Goal: Entertainment & Leisure: Consume media (video, audio)

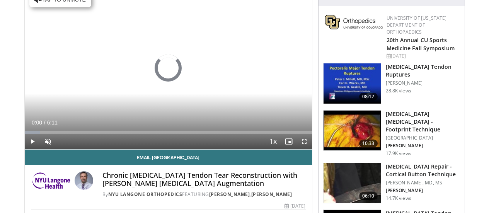
scroll to position [90, 0]
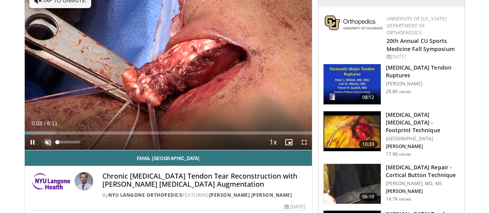
click at [40, 150] on span "Video Player" at bounding box center [47, 141] width 15 height 15
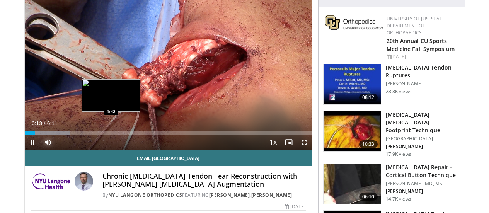
click at [92, 134] on div "Loaded : 15.99% 0:13 1:42" at bounding box center [168, 130] width 287 height 7
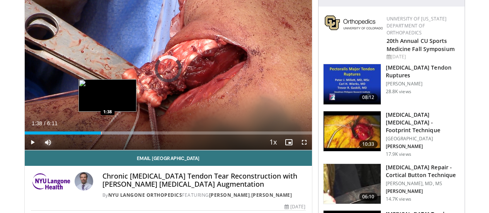
click at [88, 134] on div "Loaded : 45.33% 1:38 1:38" at bounding box center [168, 130] width 287 height 7
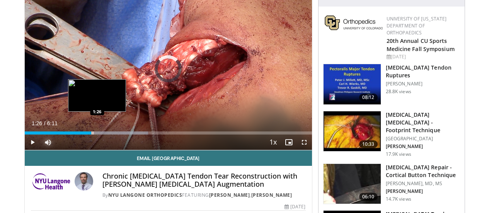
click at [78, 134] on div "Loaded : 43.06% 1:39 1:26" at bounding box center [168, 132] width 287 height 3
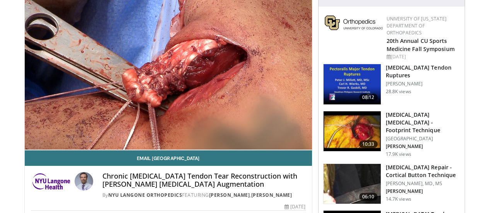
click at [66, 147] on video-js "**********" at bounding box center [168, 69] width 287 height 162
click at [66, 147] on div "10 seconds Tap to unmute" at bounding box center [168, 69] width 287 height 162
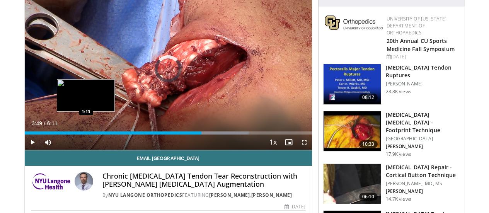
click at [66, 134] on div "3:49" at bounding box center [113, 132] width 177 height 3
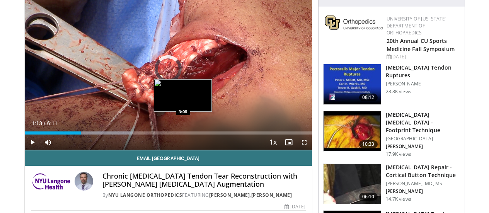
click at [163, 134] on div "Loaded : 37.32% 1:13 3:08" at bounding box center [168, 132] width 287 height 3
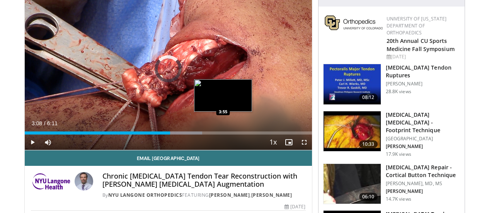
click at [204, 134] on div "Loaded : 61.91% 3:08 3:55" at bounding box center [168, 132] width 287 height 3
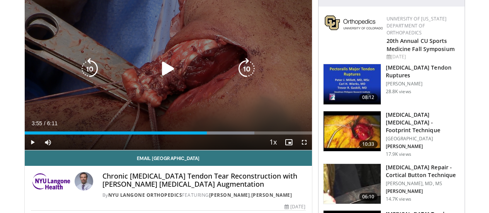
click at [168, 76] on icon "Video Player" at bounding box center [168, 69] width 22 height 22
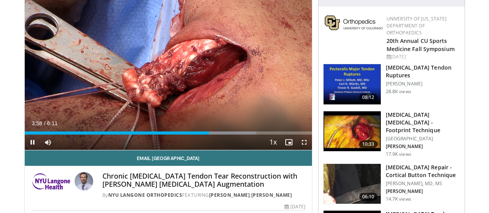
click at [192, 149] on div "Current Time 3:58 / Duration 6:11 Pause Skip Backward Skip Forward Mute Loaded …" at bounding box center [168, 141] width 287 height 15
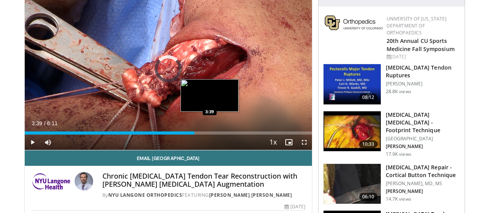
click at [190, 134] on div "Loaded : 0.00% 4:00 3:39" at bounding box center [168, 132] width 287 height 3
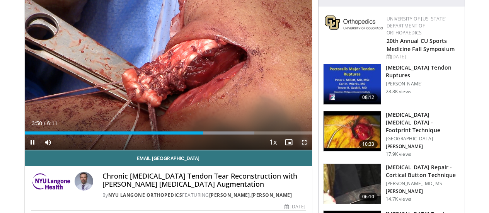
click at [309, 150] on span "Video Player" at bounding box center [303, 141] width 15 height 15
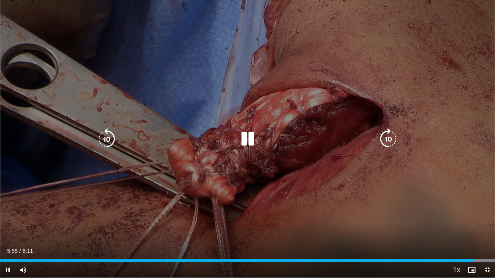
click at [243, 131] on icon "Video Player" at bounding box center [247, 139] width 22 height 22
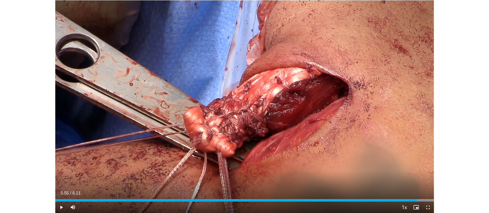
scroll to position [267, 0]
